Goal: Answer question/provide support: Share knowledge or assist other users

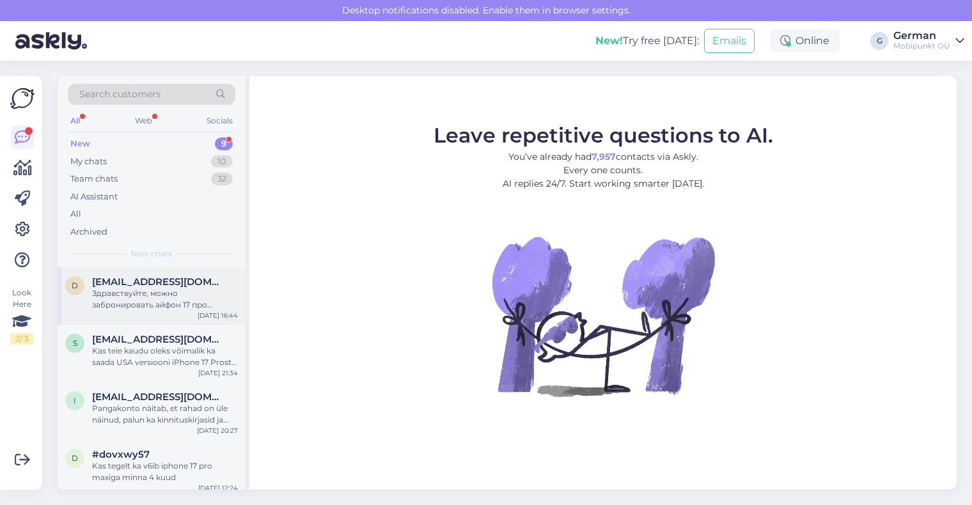
click at [167, 301] on div "Здравствуйте, можно забронировать айфон 17 про серебряного цвета с обменом на с…" at bounding box center [165, 299] width 146 height 23
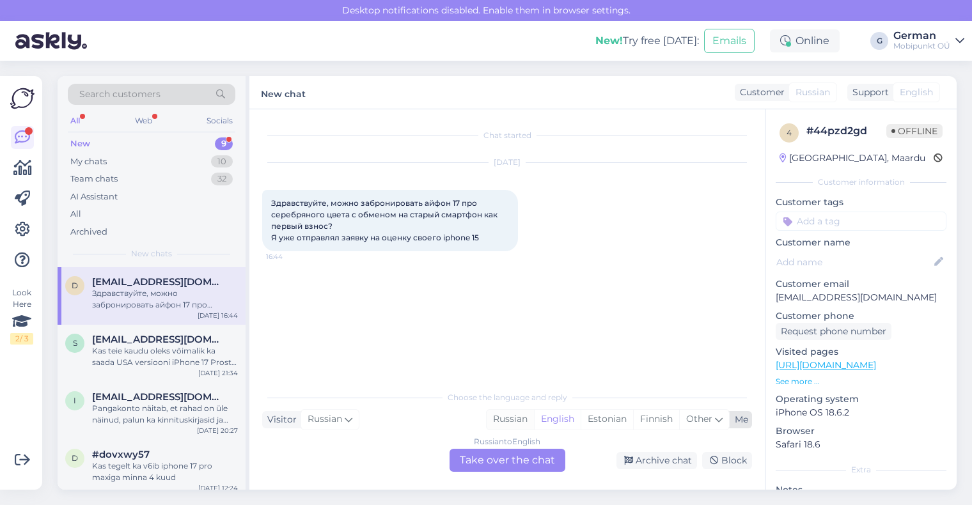
click at [513, 419] on div "Russian" at bounding box center [510, 419] width 47 height 19
click at [512, 462] on div "Russian to Russian Take over the chat" at bounding box center [508, 460] width 116 height 23
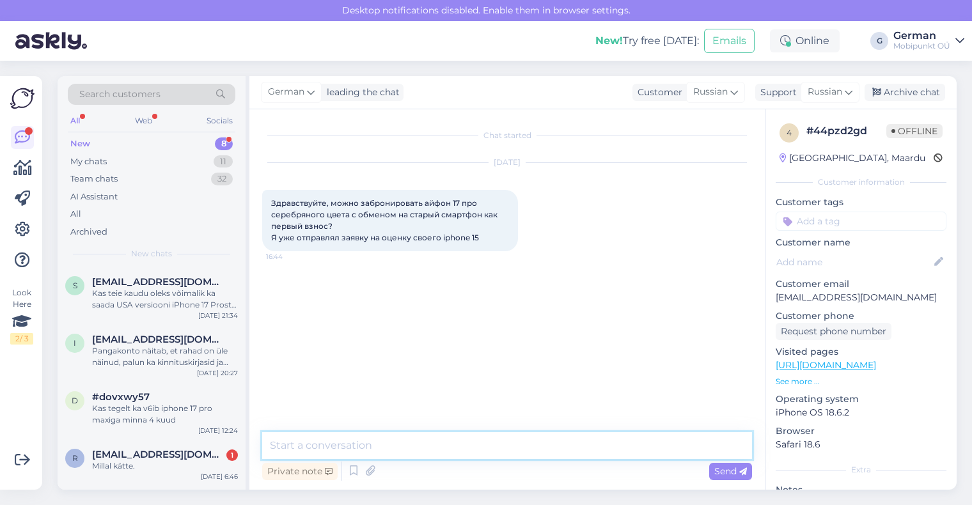
click at [423, 436] on textarea at bounding box center [507, 445] width 490 height 27
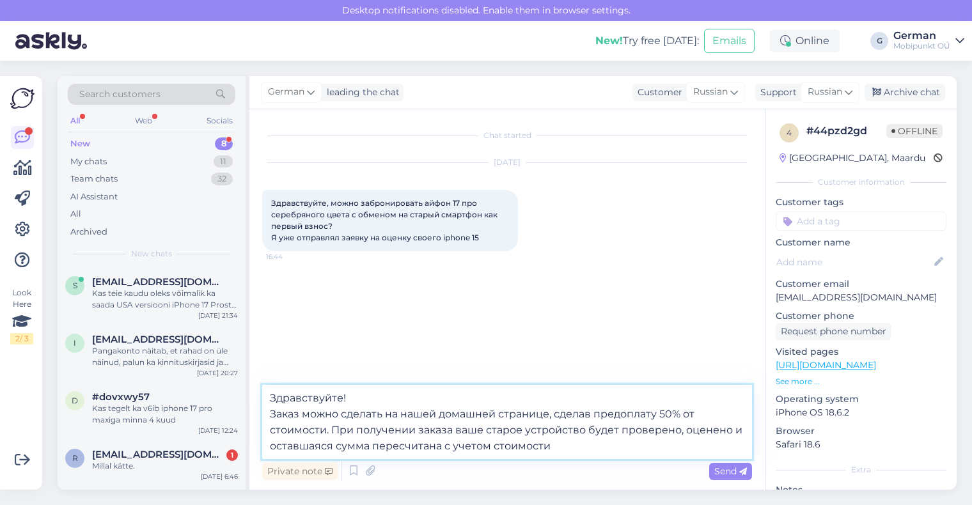
click at [494, 448] on textarea "Здравствуйте! Заказ можно сделать на нашей домашней странице, сделав предоплату…" at bounding box center [507, 422] width 490 height 74
click at [492, 446] on textarea "Здравствуйте! Заказ можно сделать на нашей домашней странице, сделав предоплату…" at bounding box center [507, 422] width 490 height 74
drag, startPoint x: 492, startPoint y: 446, endPoint x: 516, endPoint y: 475, distance: 37.7
click at [492, 447] on textarea "Здравствуйте! Заказ можно сделать на нашей домашней странице, сделав предоплату…" at bounding box center [507, 422] width 490 height 74
click at [533, 448] on textarea "Здравствуйте! Заказ можно сделать на нашей домашней странице, сделав предоплату…" at bounding box center [507, 422] width 490 height 74
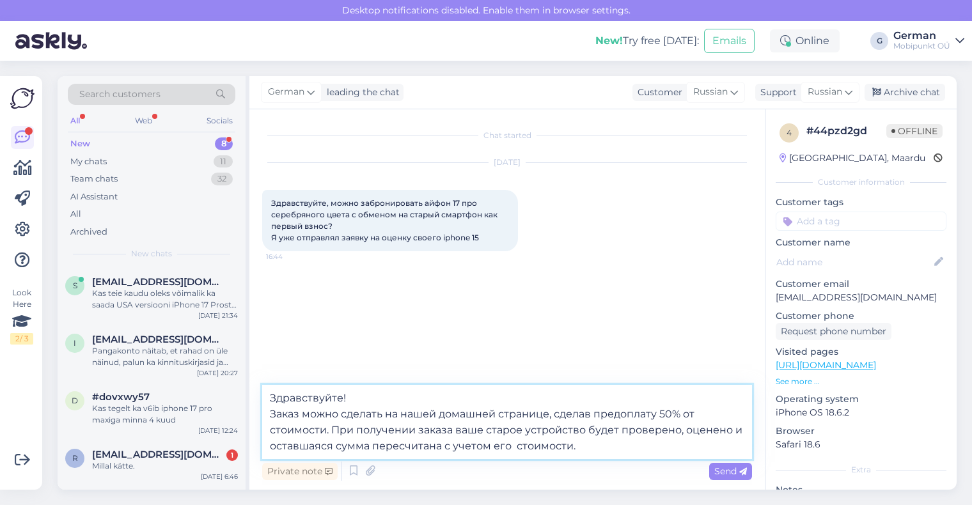
click at [418, 426] on textarea "Здравствуйте! Заказ можно сделать на нашей домашней странице, сделав предоплату…" at bounding box center [507, 422] width 490 height 74
click at [664, 446] on textarea "Здравствуйте! Заказ можно сделать на нашей домашней странице, сделав предоплату…" at bounding box center [507, 422] width 490 height 74
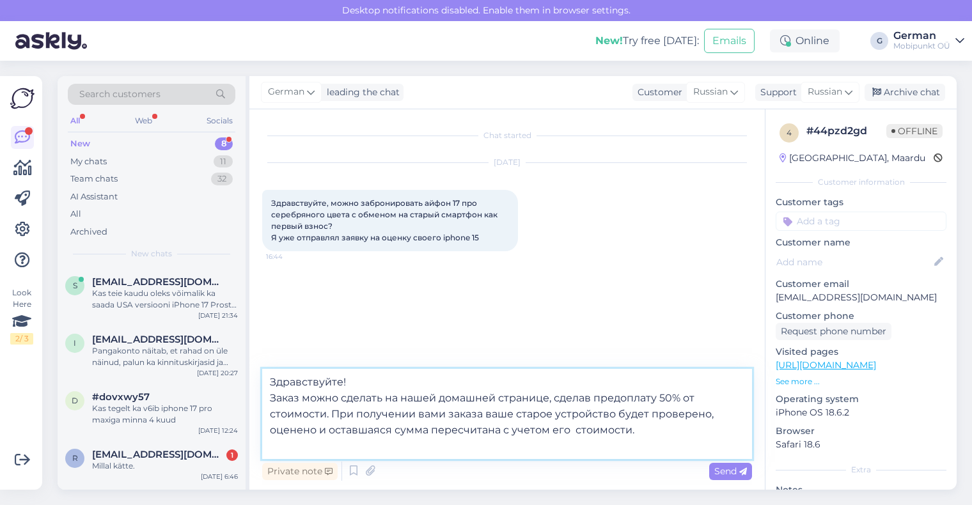
paste textarea "[URL][DOMAIN_NAME]"
type textarea "Здравствуйте! Заказ можно сделать на нашей домашней странице, сделав предоплату…"
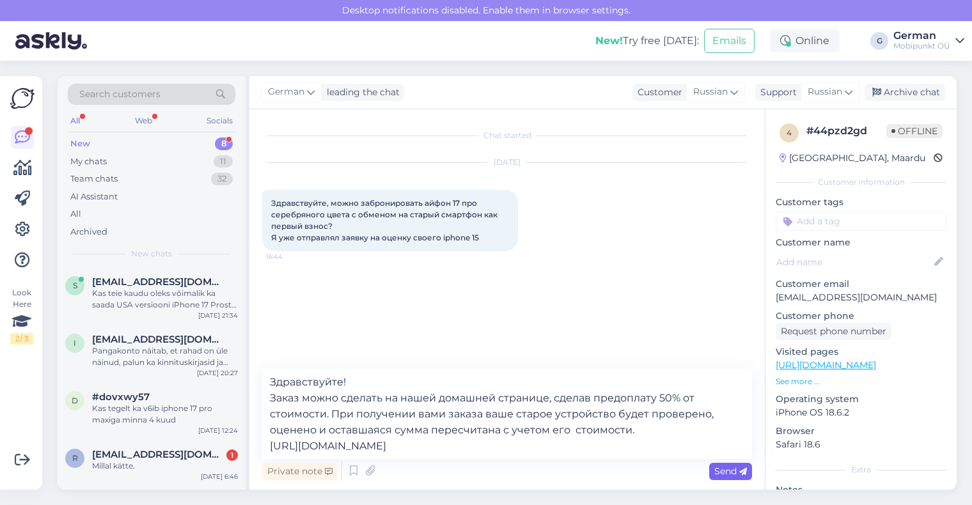
click at [733, 465] on div "Send" at bounding box center [730, 471] width 43 height 17
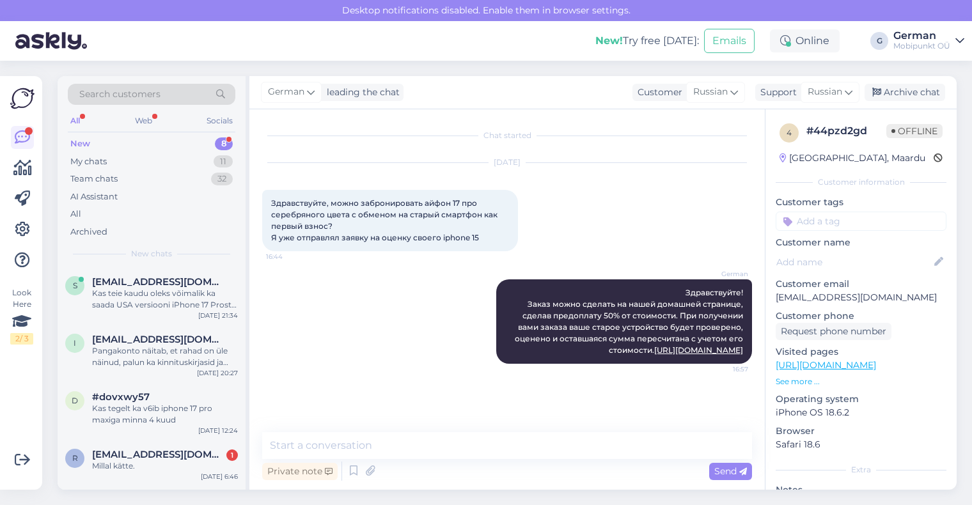
click at [75, 137] on div "New" at bounding box center [80, 143] width 20 height 13
click at [90, 137] on div "New 8" at bounding box center [152, 144] width 168 height 18
click at [103, 160] on div "My chats" at bounding box center [88, 161] width 36 height 13
